Goal: Navigation & Orientation: Find specific page/section

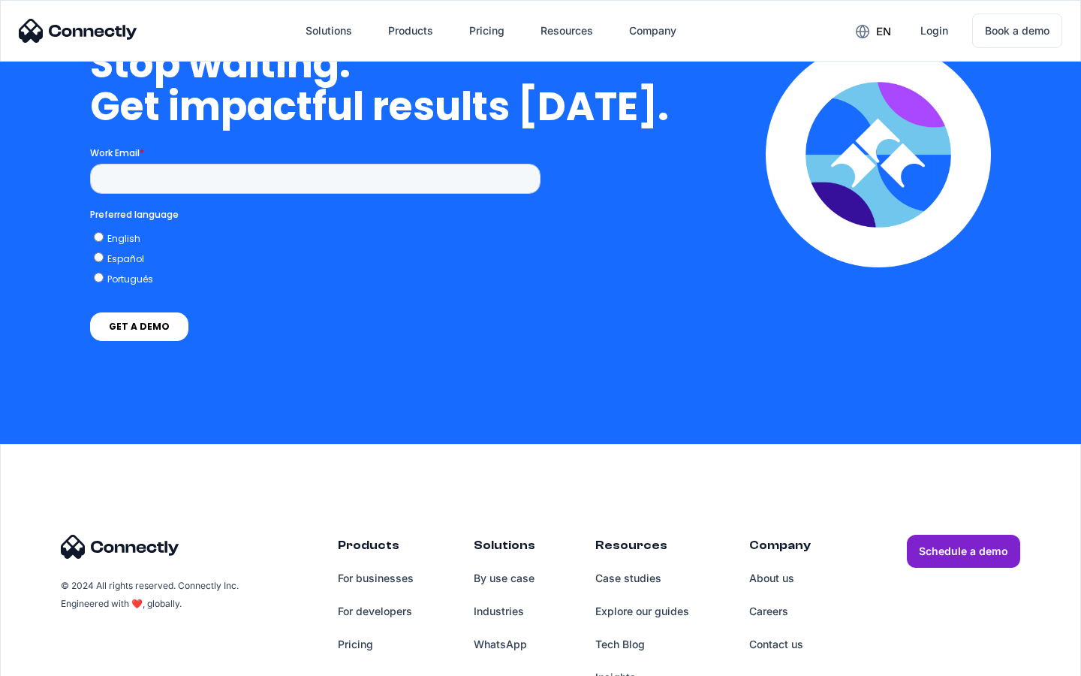
scroll to position [3809, 0]
